Goal: Navigation & Orientation: Find specific page/section

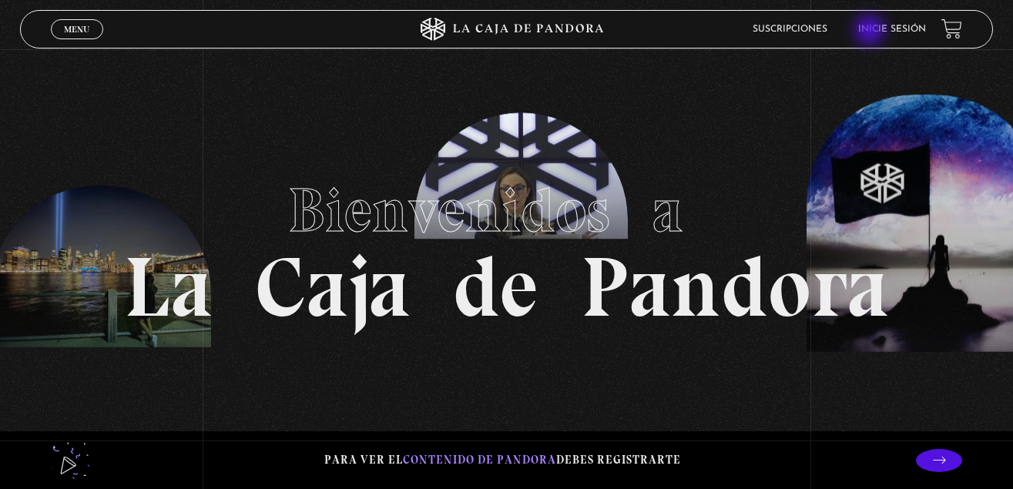
click at [872, 32] on link "Inicie sesión" at bounding box center [892, 29] width 68 height 9
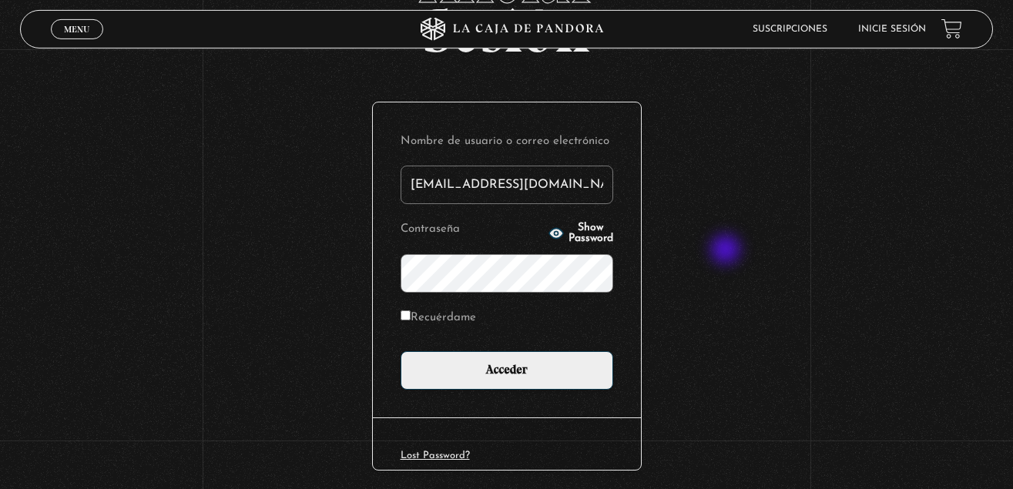
scroll to position [186, 0]
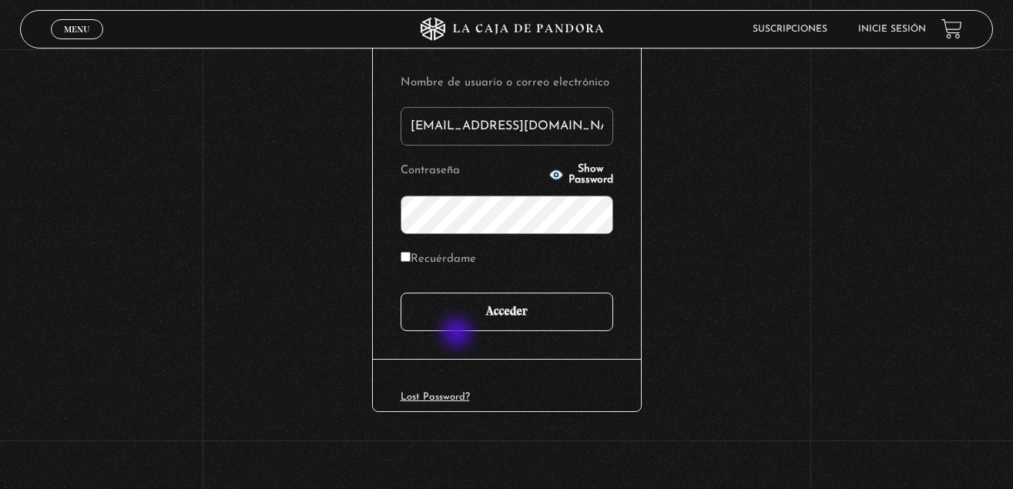
type input "maybelmorera@gmail.com"
click at [471, 324] on input "Acceder" at bounding box center [507, 312] width 213 height 39
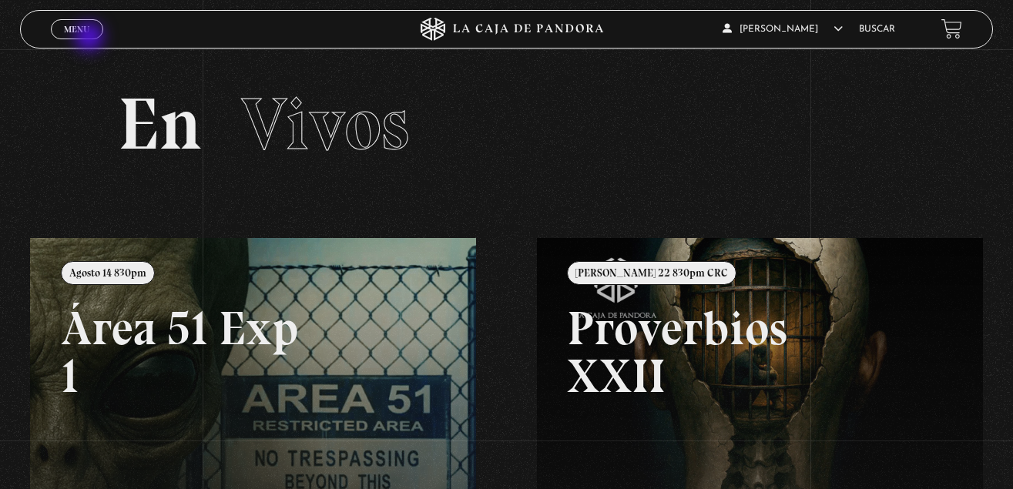
click at [91, 39] on link "Menu Cerrar" at bounding box center [77, 29] width 52 height 20
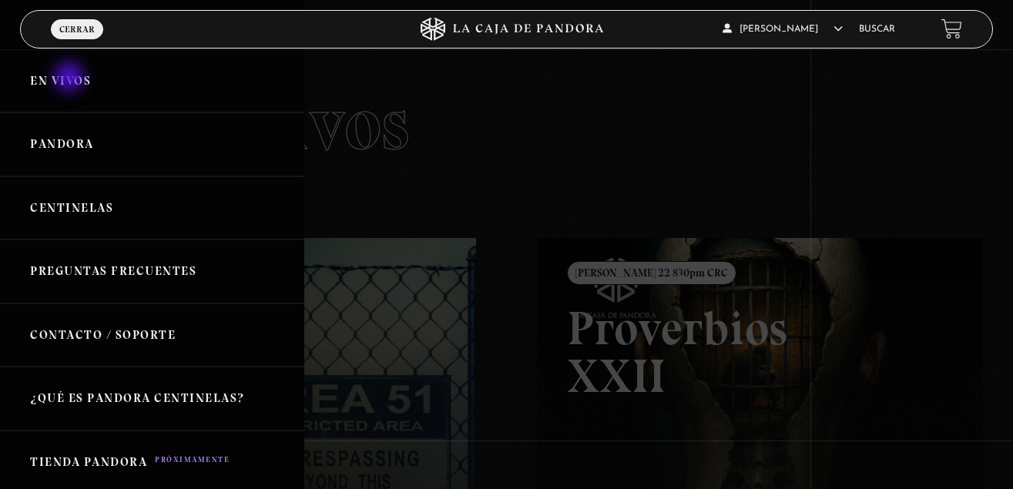
click at [71, 79] on link "En vivos" at bounding box center [152, 81] width 304 height 64
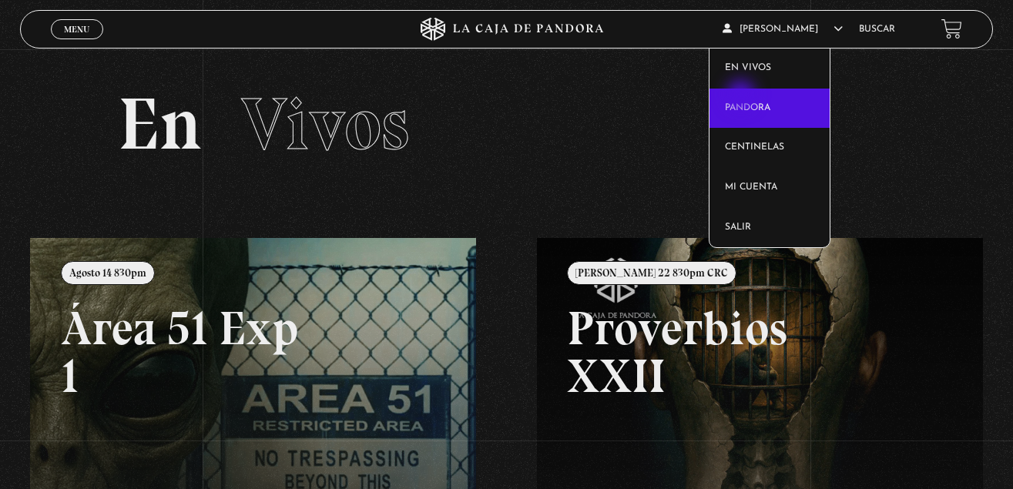
click at [743, 96] on link "Pandora" at bounding box center [770, 109] width 120 height 40
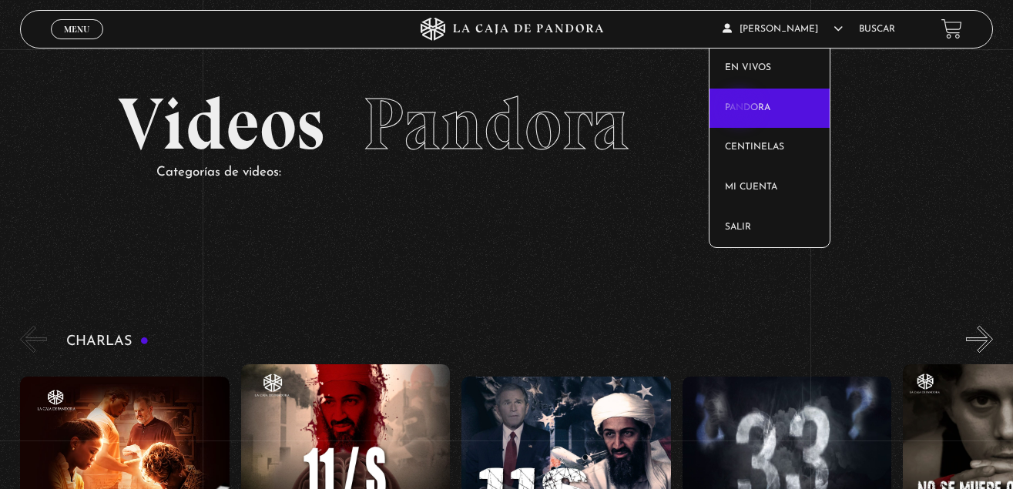
click at [742, 109] on link "Pandora" at bounding box center [770, 109] width 120 height 40
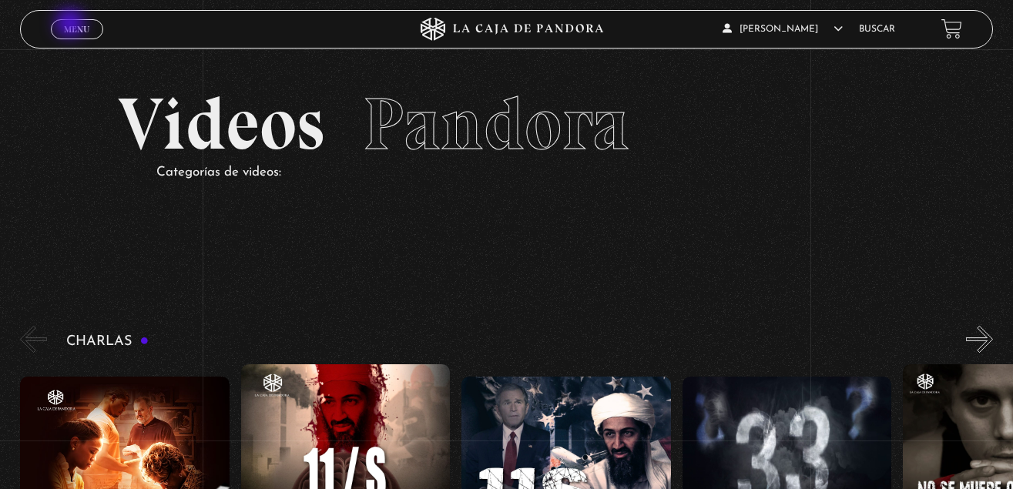
click at [72, 25] on span "Menu" at bounding box center [76, 29] width 25 height 9
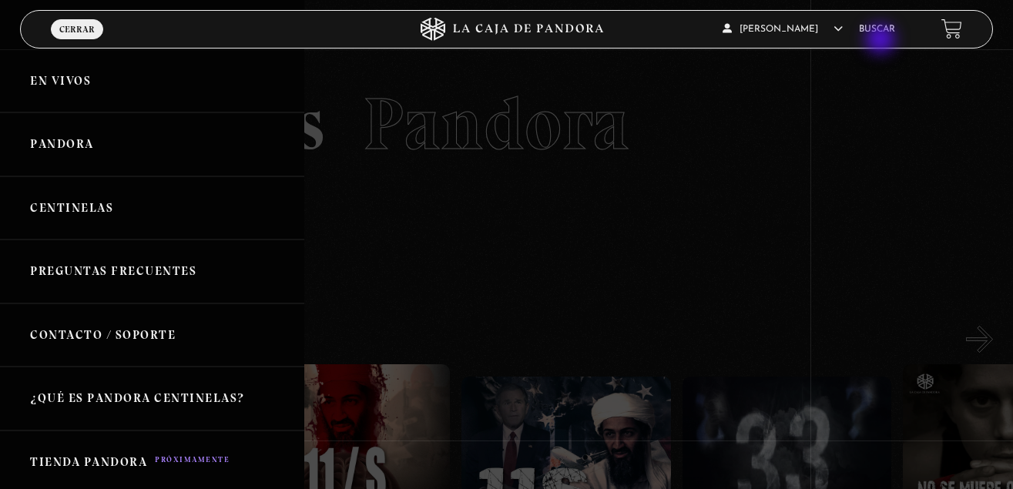
click at [882, 42] on div "[PERSON_NAME] En vivos Pandora Centinelas Mi cuenta [PERSON_NAME] [GEOGRAPHIC_D…" at bounding box center [811, 29] width 304 height 36
click at [859, 29] on link "Buscar" at bounding box center [877, 29] width 36 height 9
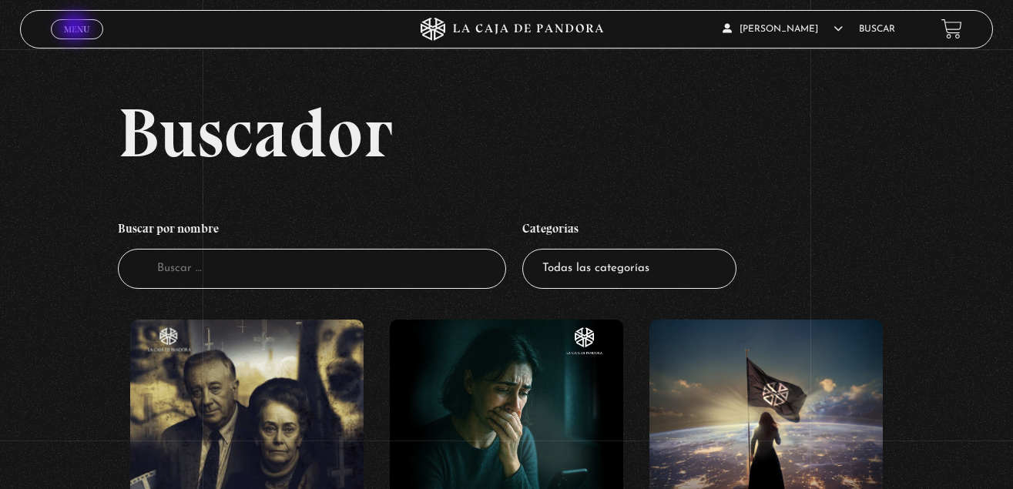
click at [76, 29] on span "Menu" at bounding box center [76, 29] width 25 height 9
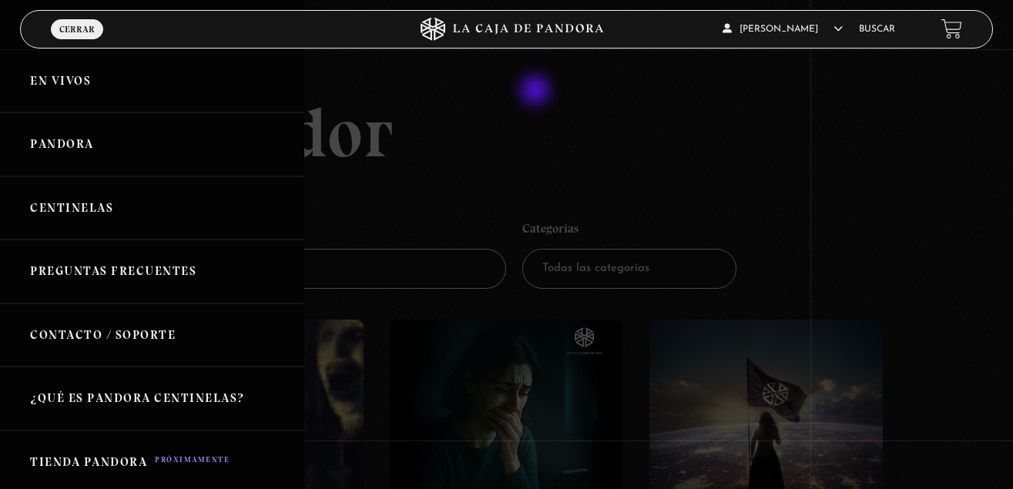
click at [548, 91] on div at bounding box center [506, 244] width 1013 height 489
